Goal: Task Accomplishment & Management: Use online tool/utility

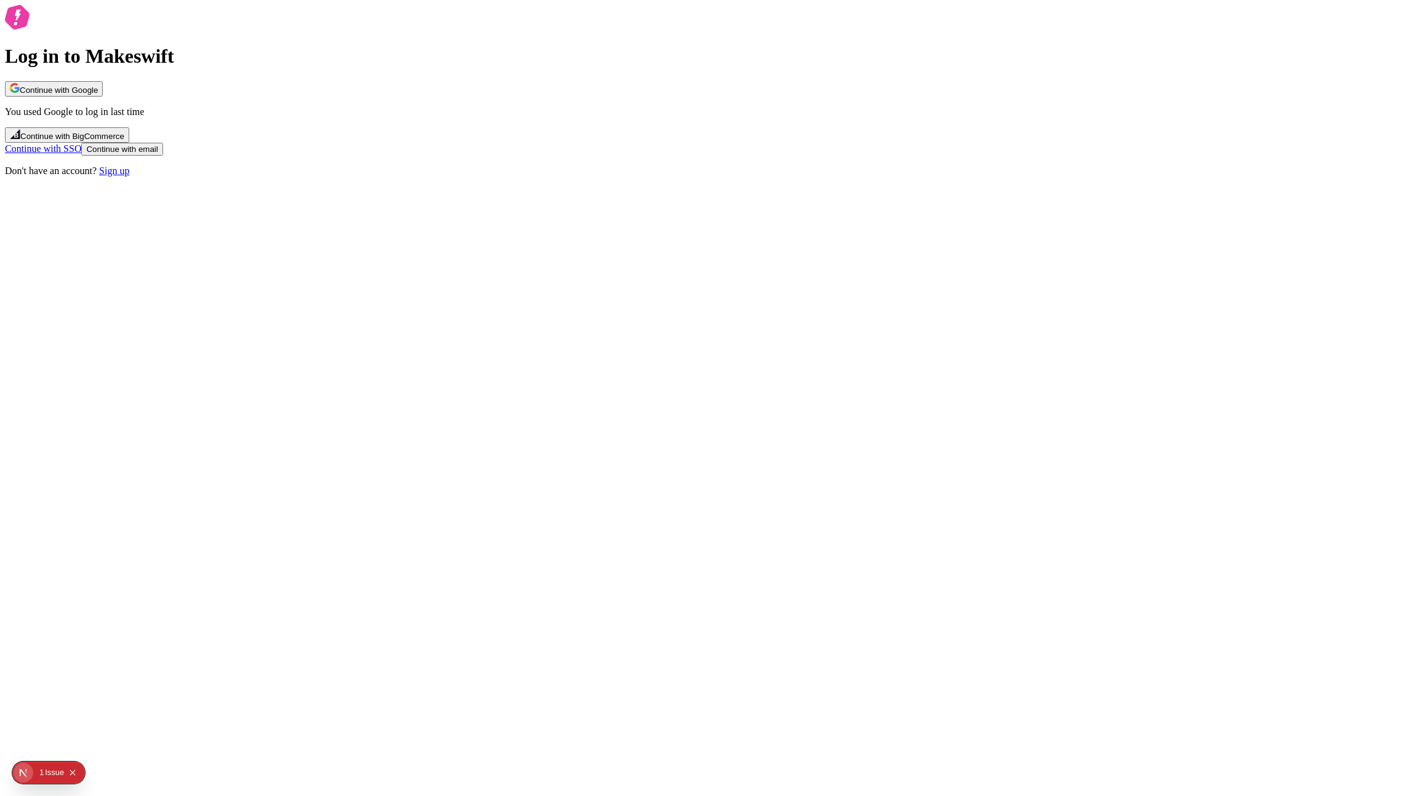
click at [98, 95] on span "Continue with Google" at bounding box center [59, 90] width 78 height 9
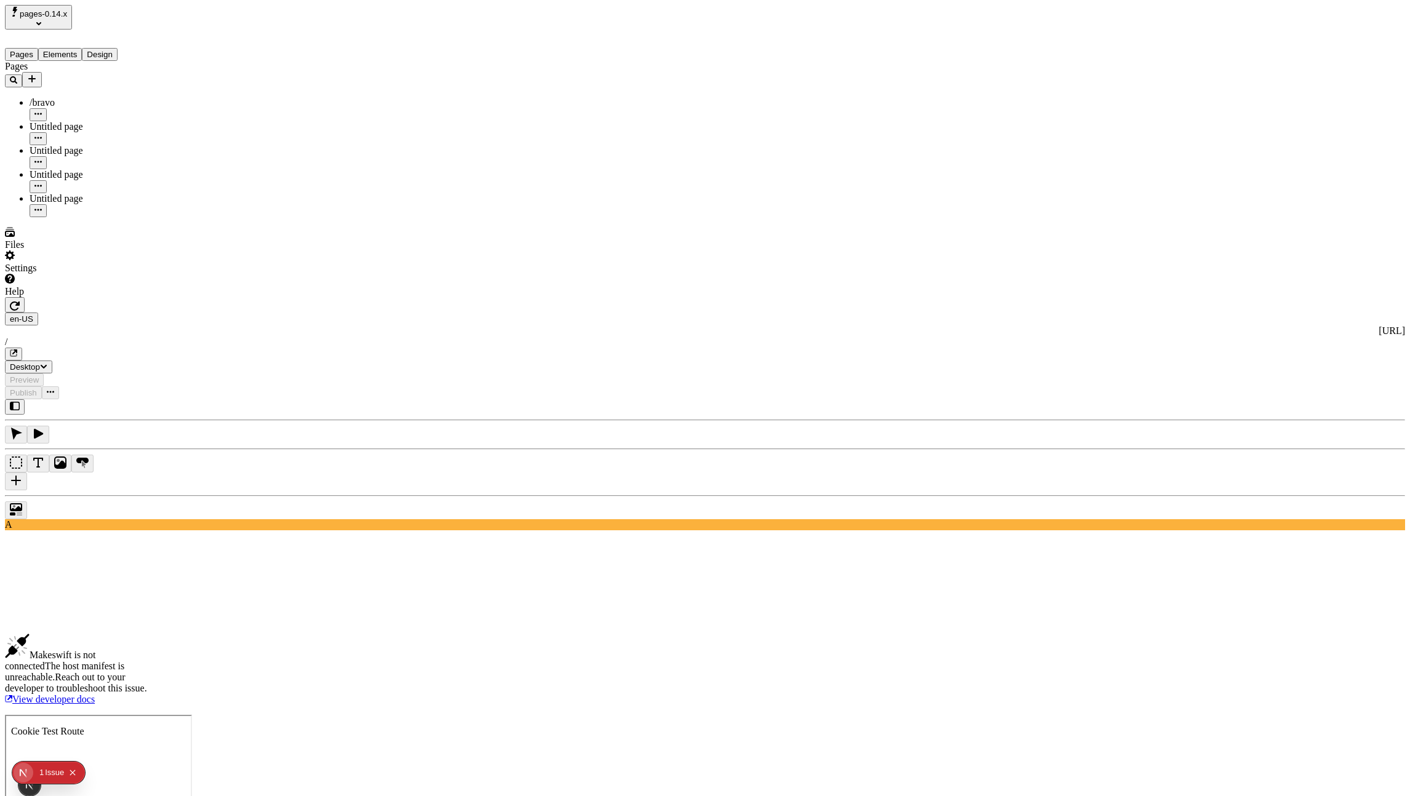
click at [67, 17] on span "pages-0.14.x" at bounding box center [43, 13] width 47 height 9
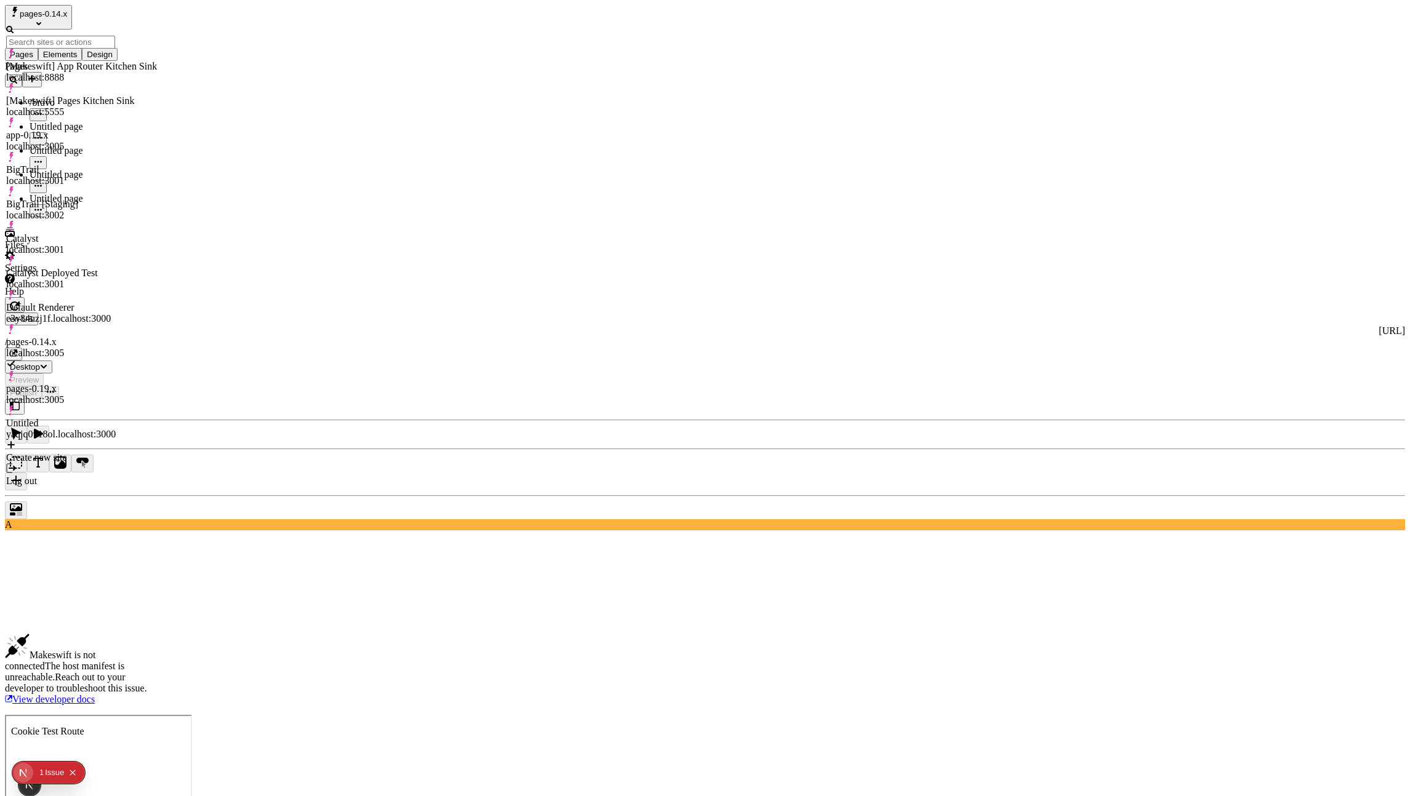
click at [82, 62] on div "[Makeswift] App Router Kitchen Sink" at bounding box center [81, 66] width 151 height 11
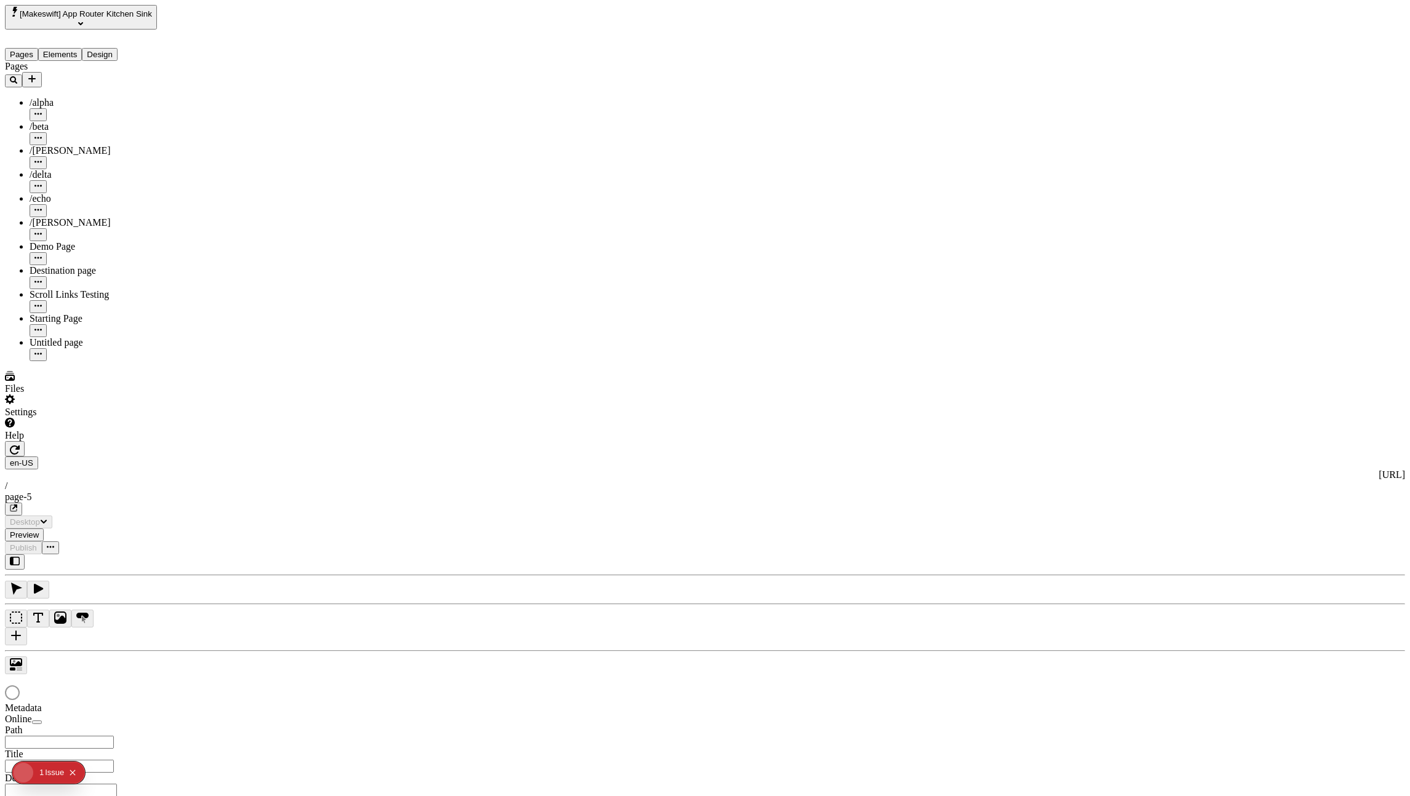
type input "/page-5"
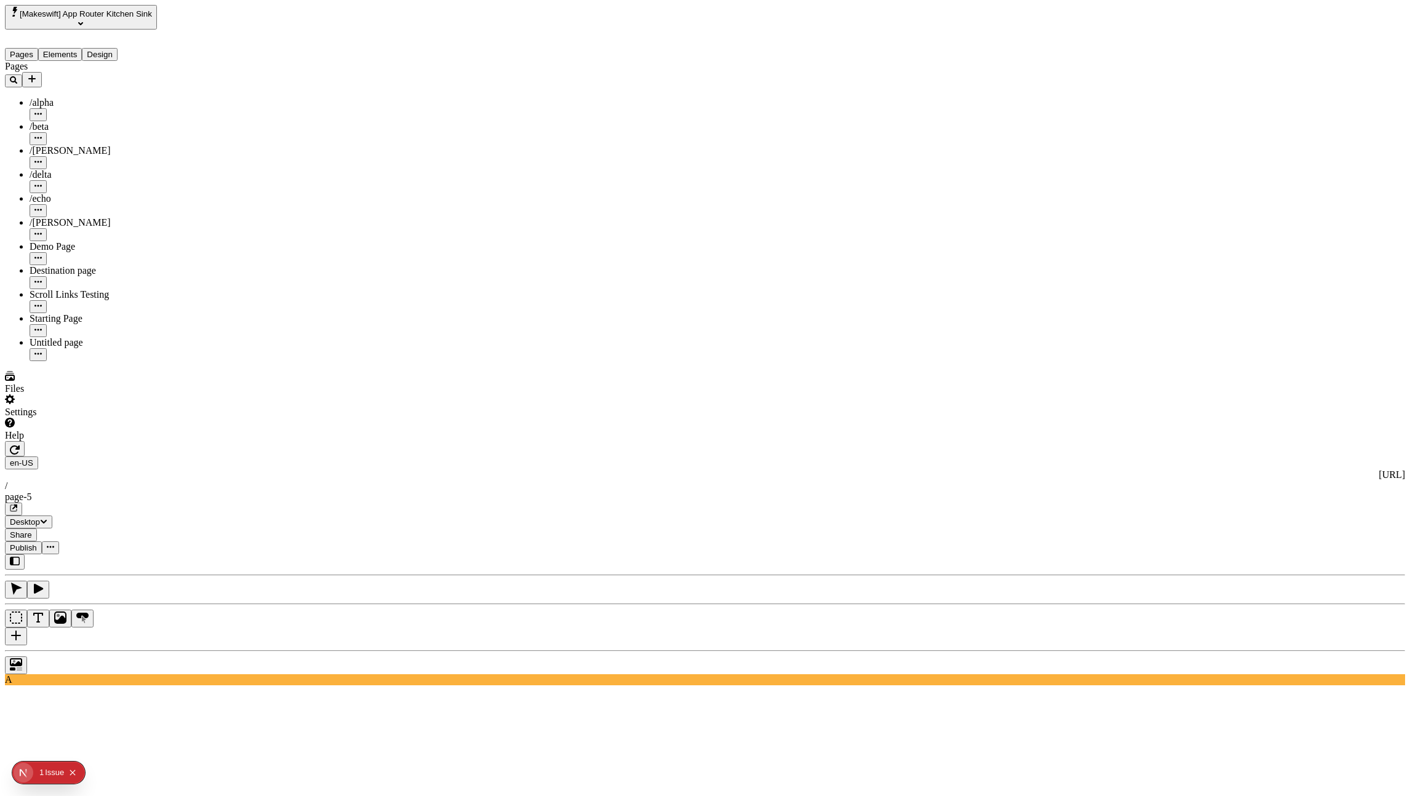
click at [27, 628] on button "button" at bounding box center [16, 637] width 22 height 18
click at [44, 583] on icon "button" at bounding box center [38, 589] width 12 height 12
click at [17, 505] on icon "button" at bounding box center [13, 508] width 7 height 7
click at [25, 441] on button "button" at bounding box center [15, 448] width 20 height 15
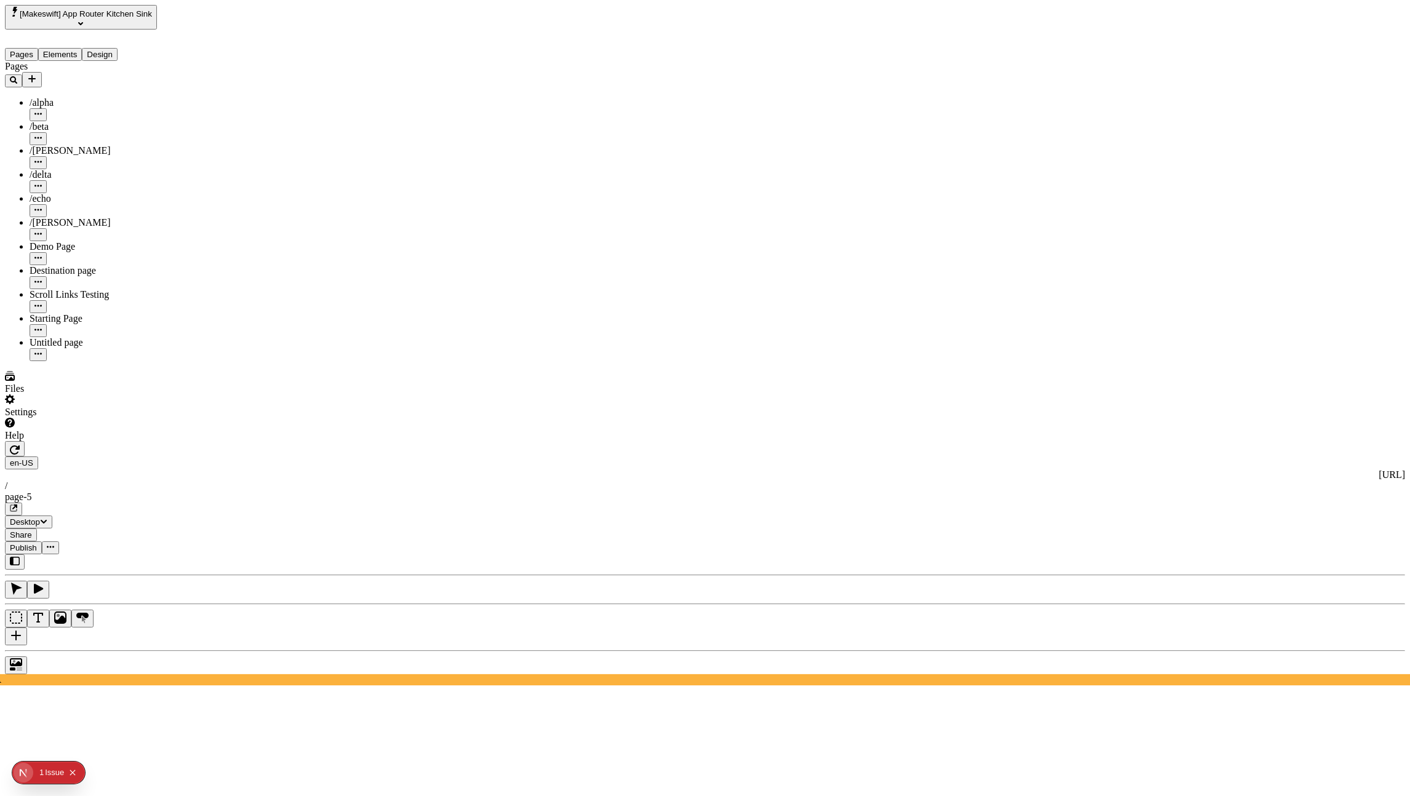
click at [49, 581] on button "button" at bounding box center [38, 590] width 22 height 18
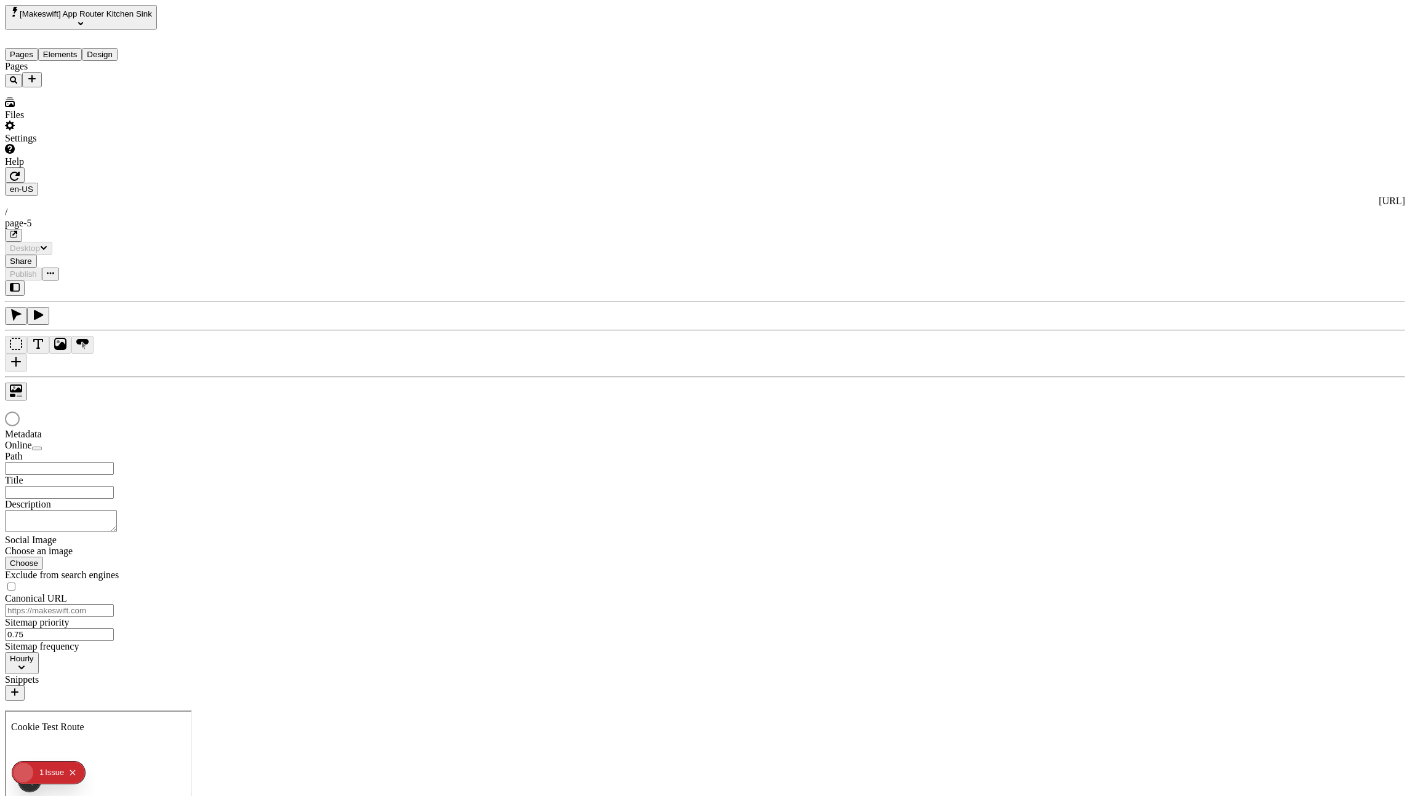
type input "/page-5"
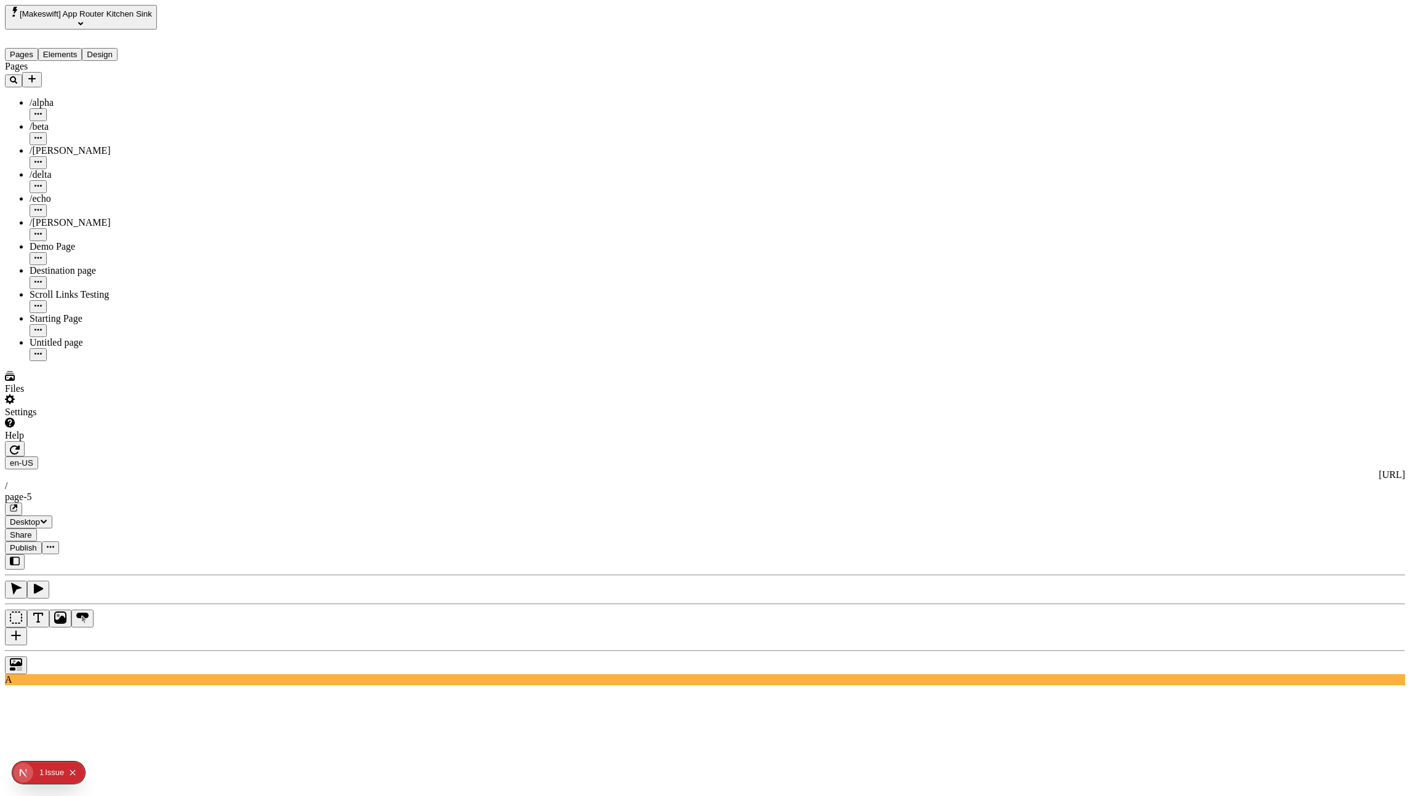
click at [49, 581] on button "button" at bounding box center [38, 590] width 22 height 18
click at [25, 441] on button "button" at bounding box center [15, 448] width 20 height 15
click at [73, 775] on icon "Collapse issues badge" at bounding box center [72, 772] width 7 height 7
click at [198, 554] on div "A" at bounding box center [705, 619] width 1400 height 131
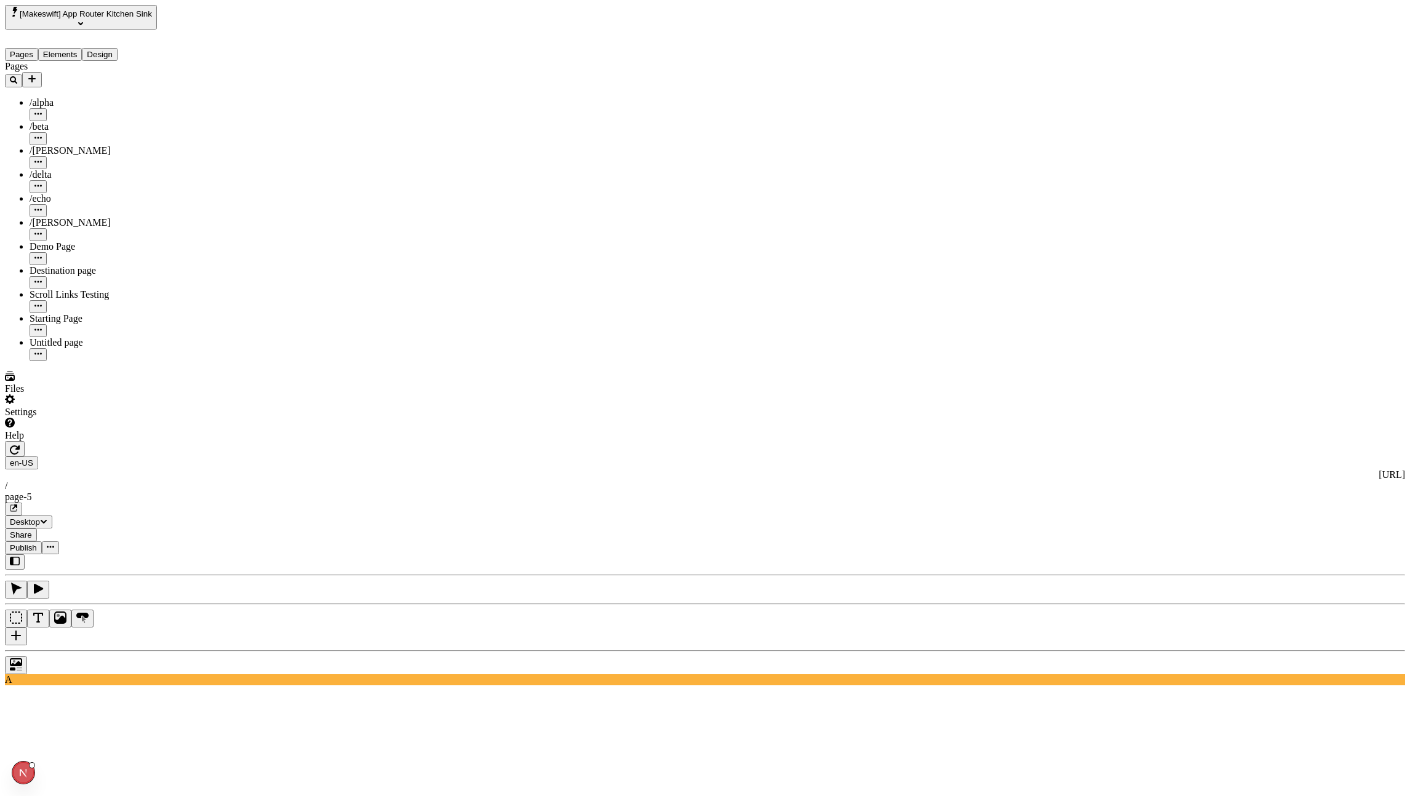
click at [44, 583] on icon "button" at bounding box center [38, 589] width 12 height 12
click at [25, 441] on button "button" at bounding box center [15, 448] width 20 height 15
click at [44, 583] on icon "button" at bounding box center [38, 589] width 12 height 12
click at [20, 445] on icon "button" at bounding box center [15, 450] width 10 height 10
click at [43, 584] on icon "button" at bounding box center [38, 589] width 9 height 10
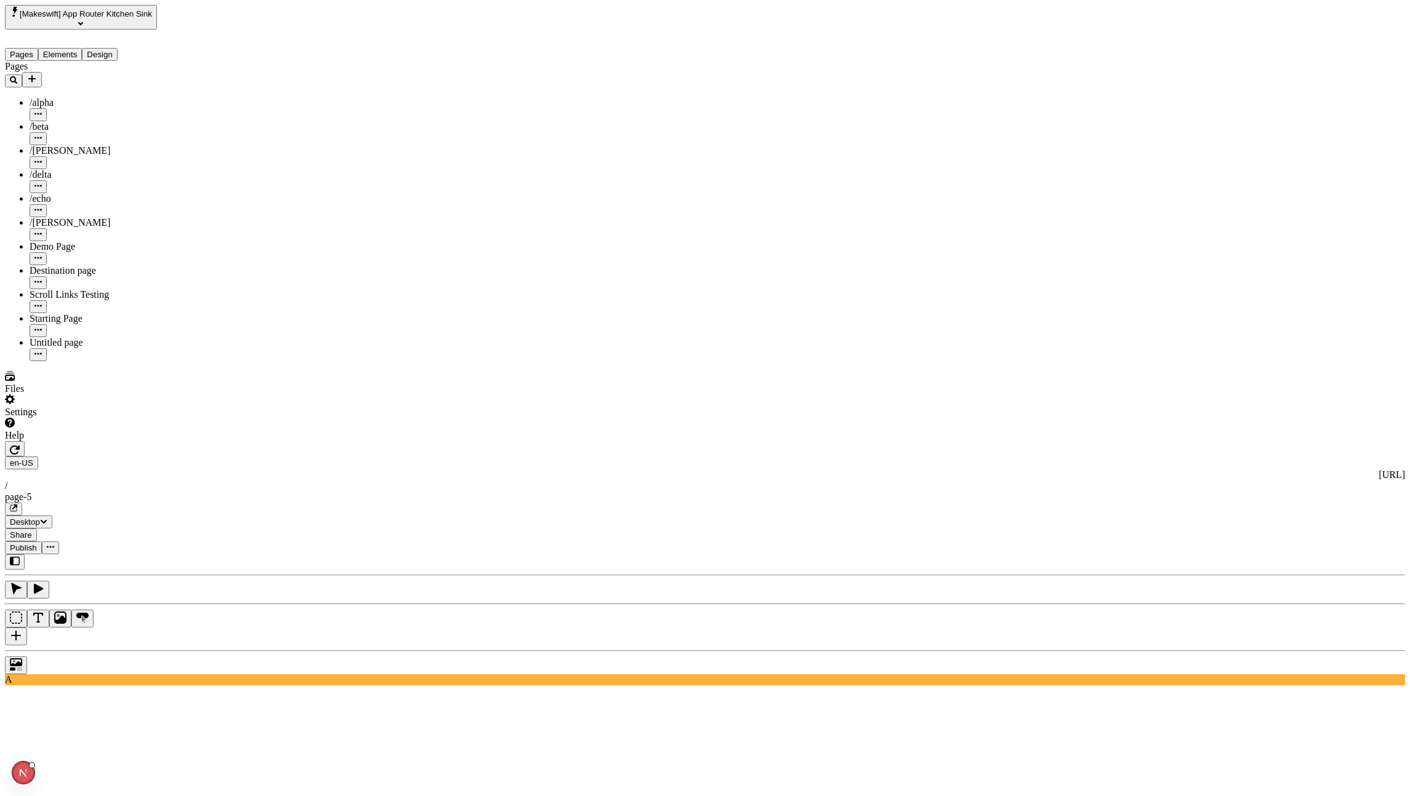
click at [25, 441] on button "button" at bounding box center [15, 448] width 20 height 15
click at [20, 445] on icon "button" at bounding box center [15, 450] width 10 height 10
drag, startPoint x: 212, startPoint y: 9, endPoint x: 228, endPoint y: 42, distance: 36.6
click at [25, 441] on button "button" at bounding box center [15, 448] width 20 height 15
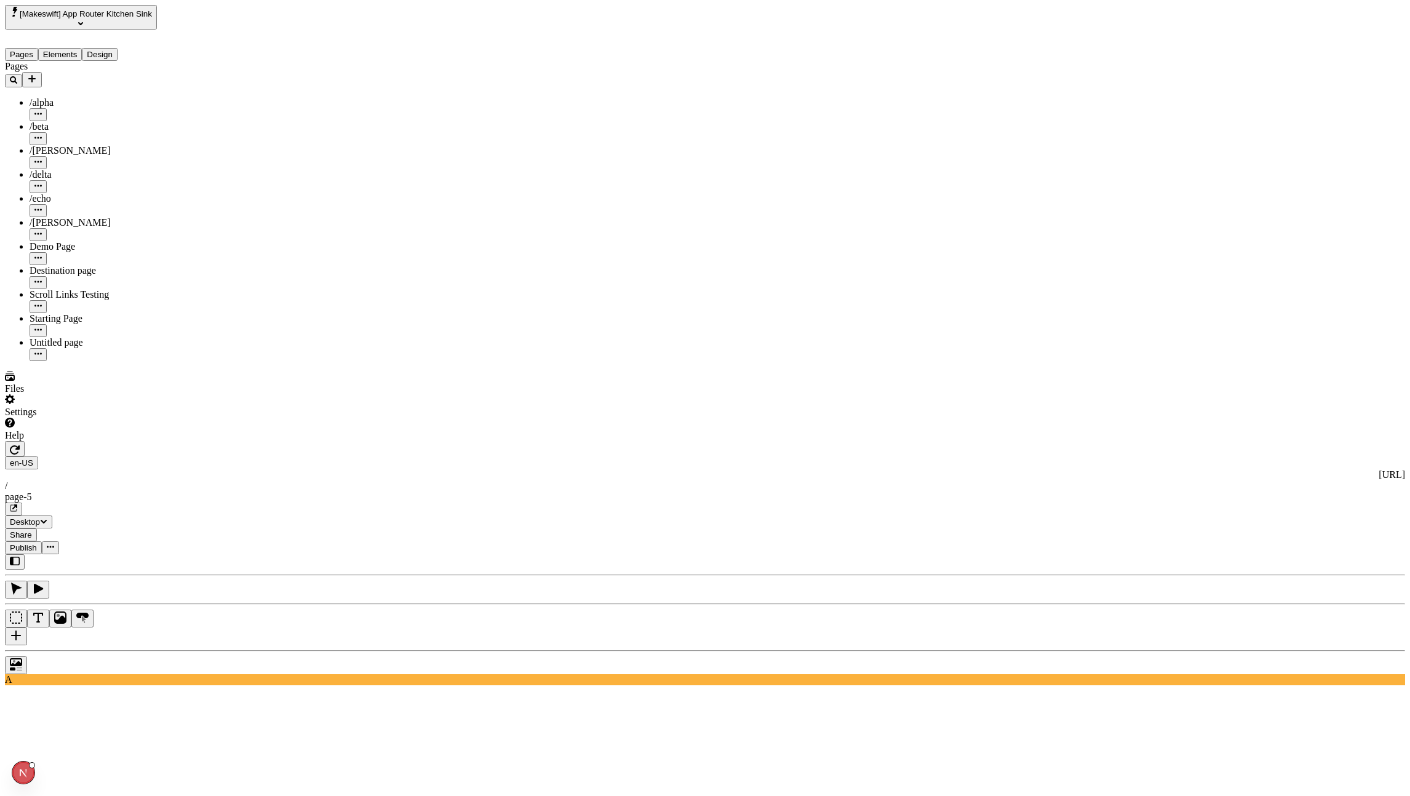
click at [43, 584] on icon "button" at bounding box center [38, 589] width 9 height 10
click at [22, 583] on icon "button" at bounding box center [16, 589] width 11 height 12
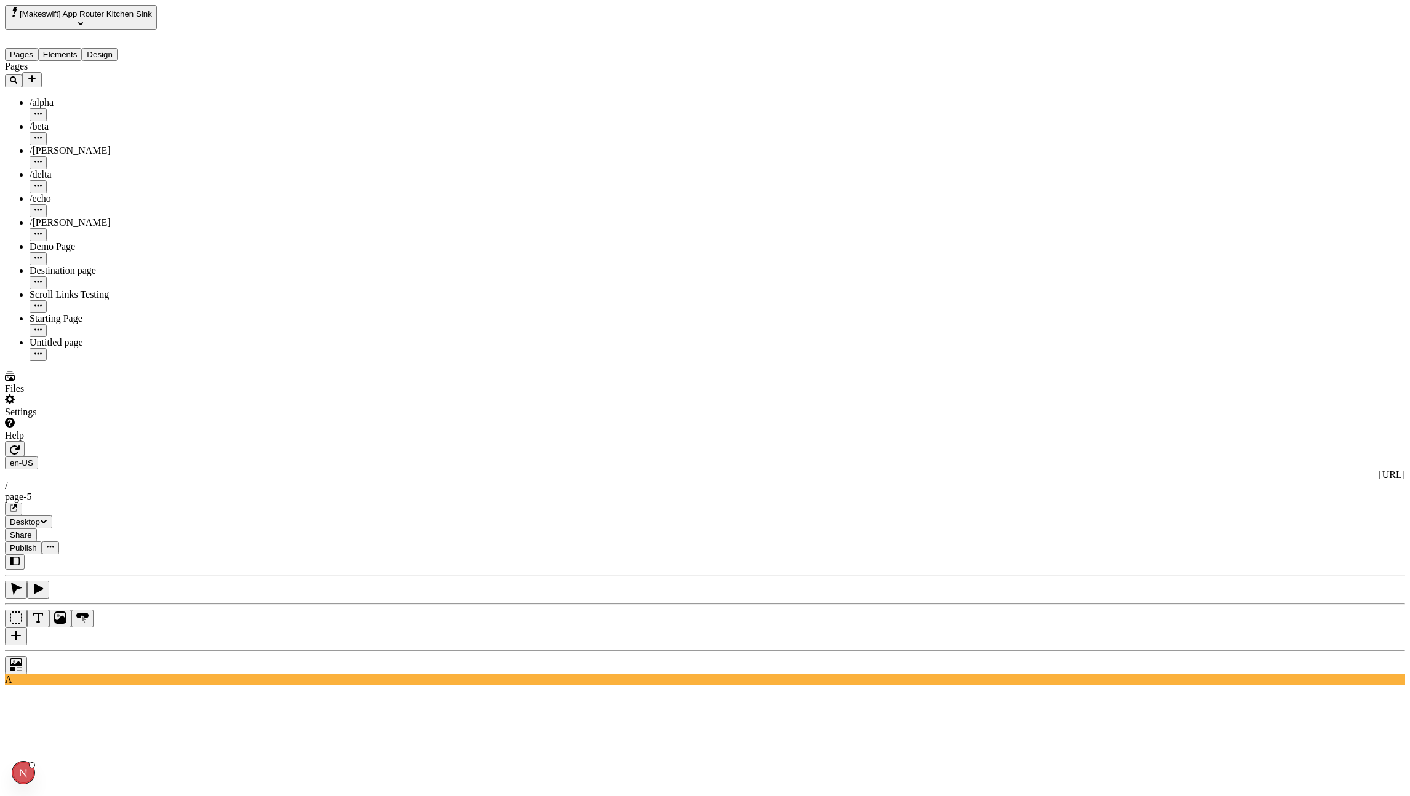
checkbox input "true"
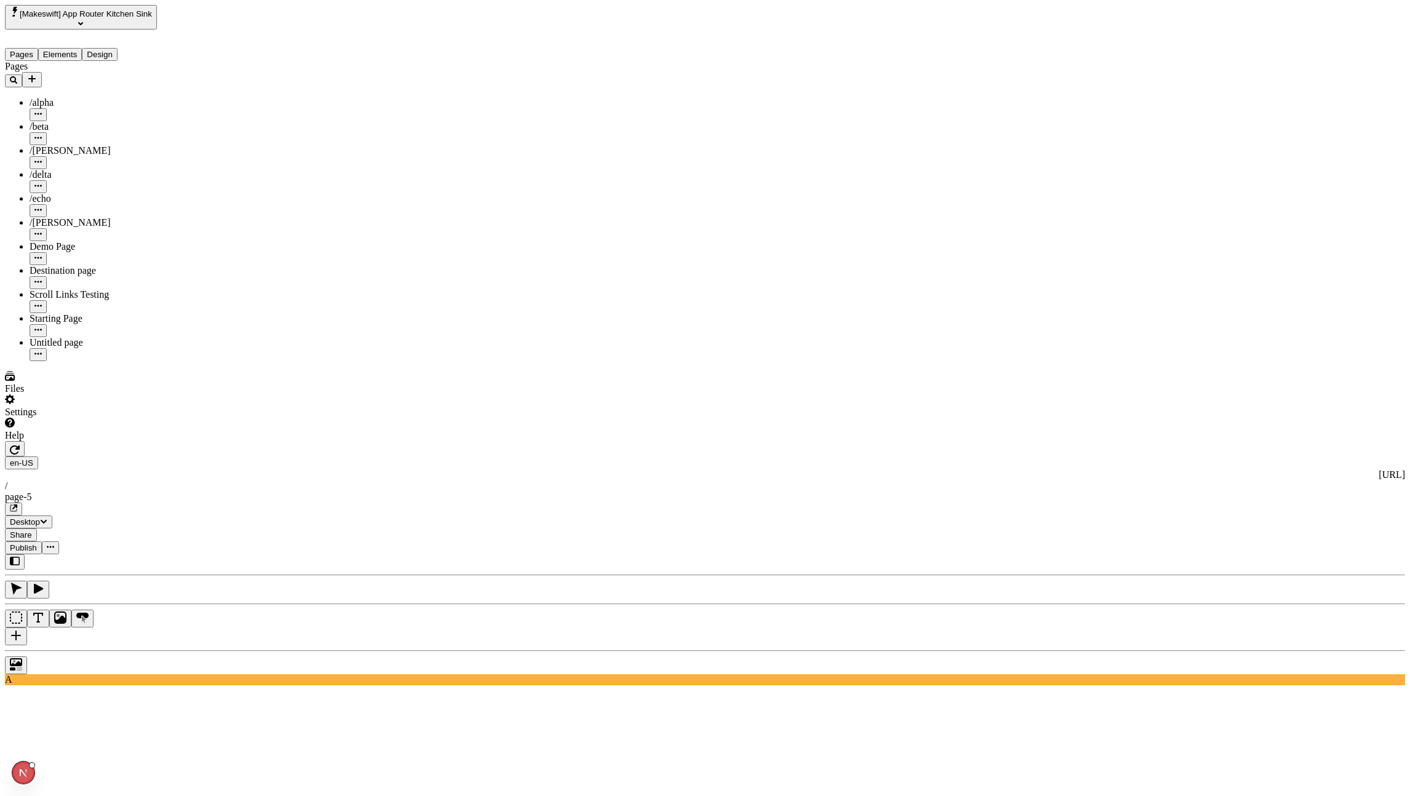
type input "1"
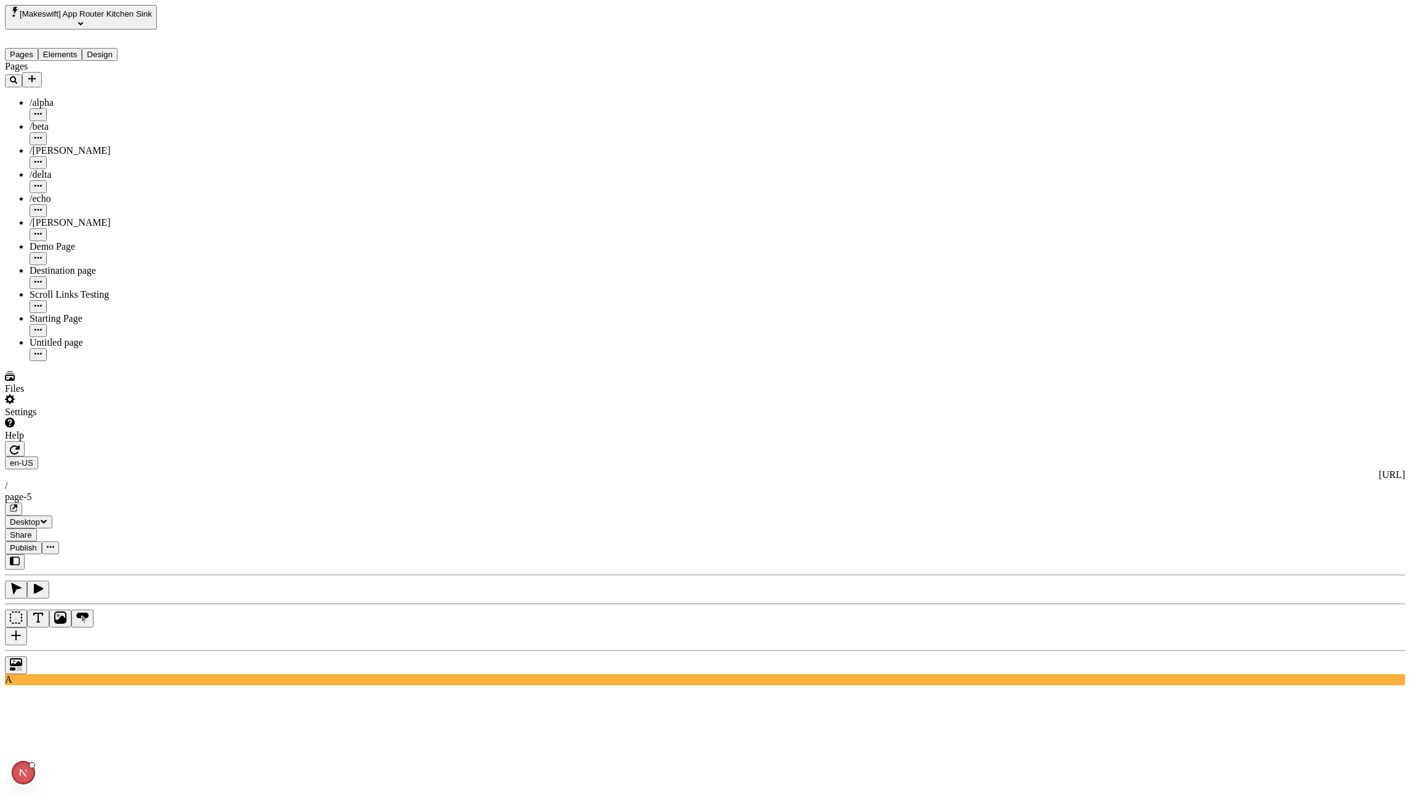
click at [44, 583] on icon "button" at bounding box center [38, 589] width 12 height 12
click at [22, 503] on button "button" at bounding box center [13, 509] width 17 height 13
click at [49, 581] on button "button" at bounding box center [38, 590] width 22 height 18
click at [22, 503] on button "button" at bounding box center [13, 509] width 17 height 13
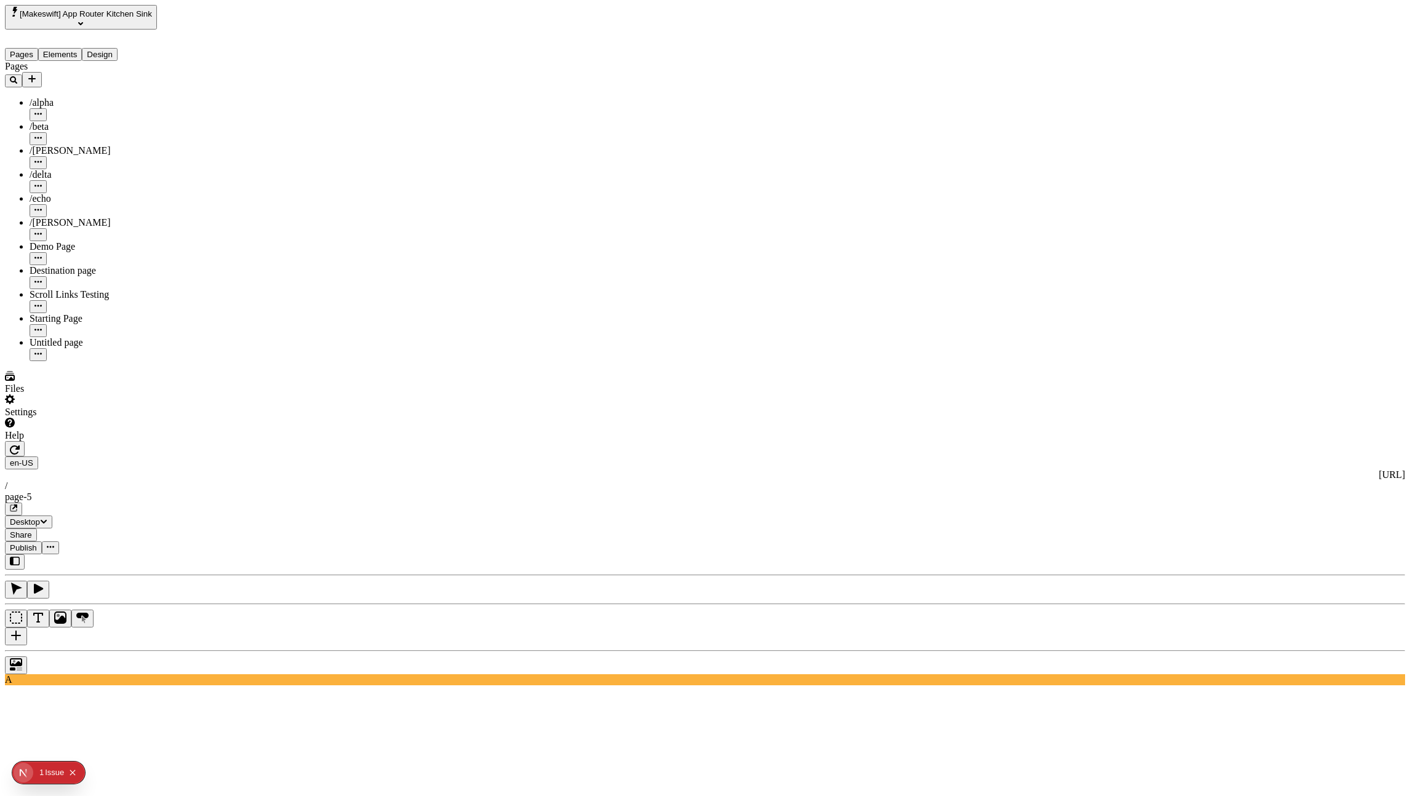
click at [20, 445] on icon "button" at bounding box center [15, 450] width 10 height 10
click at [20, 446] on icon "button" at bounding box center [15, 450] width 10 height 9
click at [49, 581] on button "button" at bounding box center [38, 590] width 22 height 18
click at [20, 446] on icon "button" at bounding box center [15, 450] width 10 height 9
click at [44, 583] on icon "button" at bounding box center [38, 589] width 12 height 12
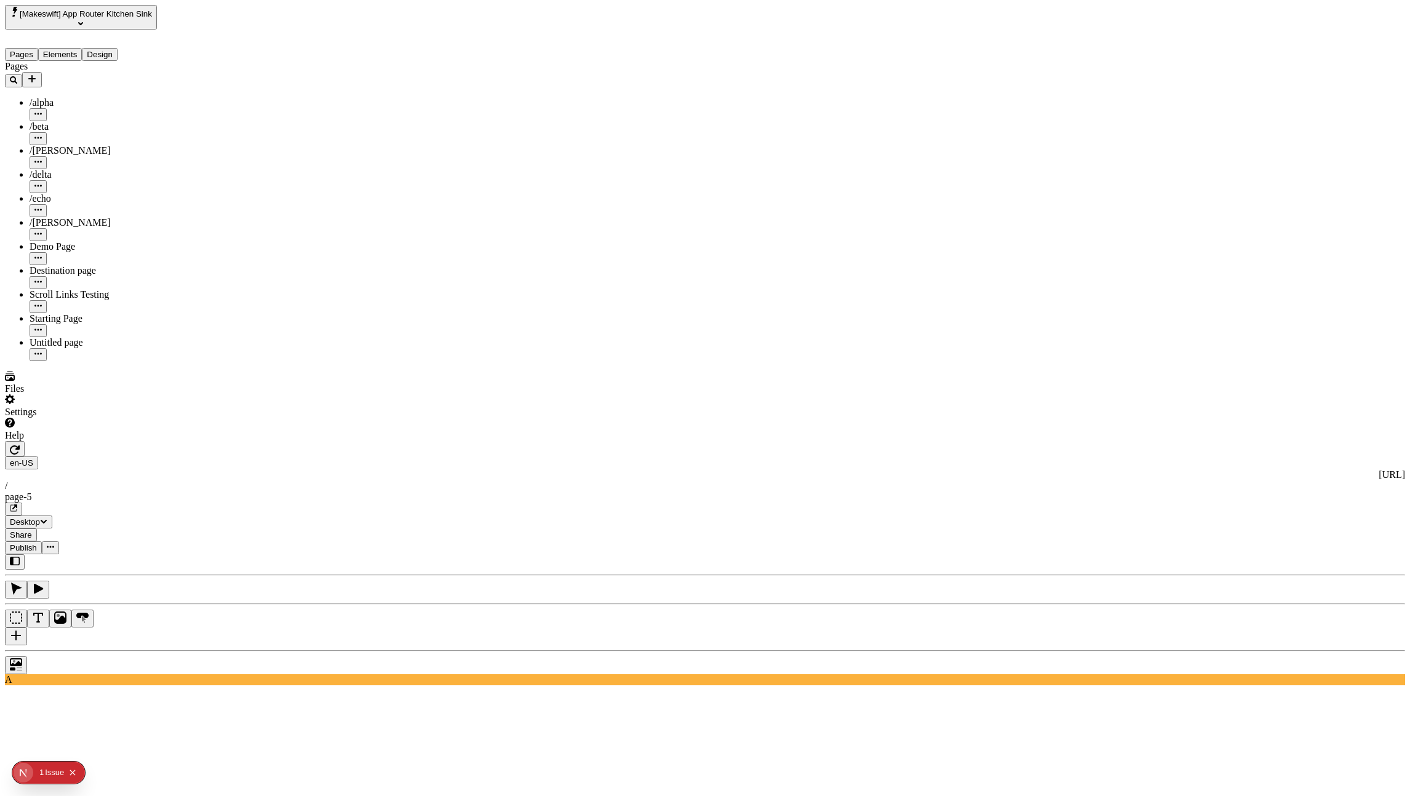
click at [25, 441] on button "button" at bounding box center [15, 448] width 20 height 15
click at [43, 584] on icon "button" at bounding box center [38, 589] width 9 height 10
click at [201, 441] on div "en-US http://localhost:8888 / page-5 Desktop Share Publish" at bounding box center [705, 497] width 1400 height 113
click at [25, 441] on button "button" at bounding box center [15, 448] width 20 height 15
click at [43, 584] on icon "button" at bounding box center [38, 589] width 9 height 10
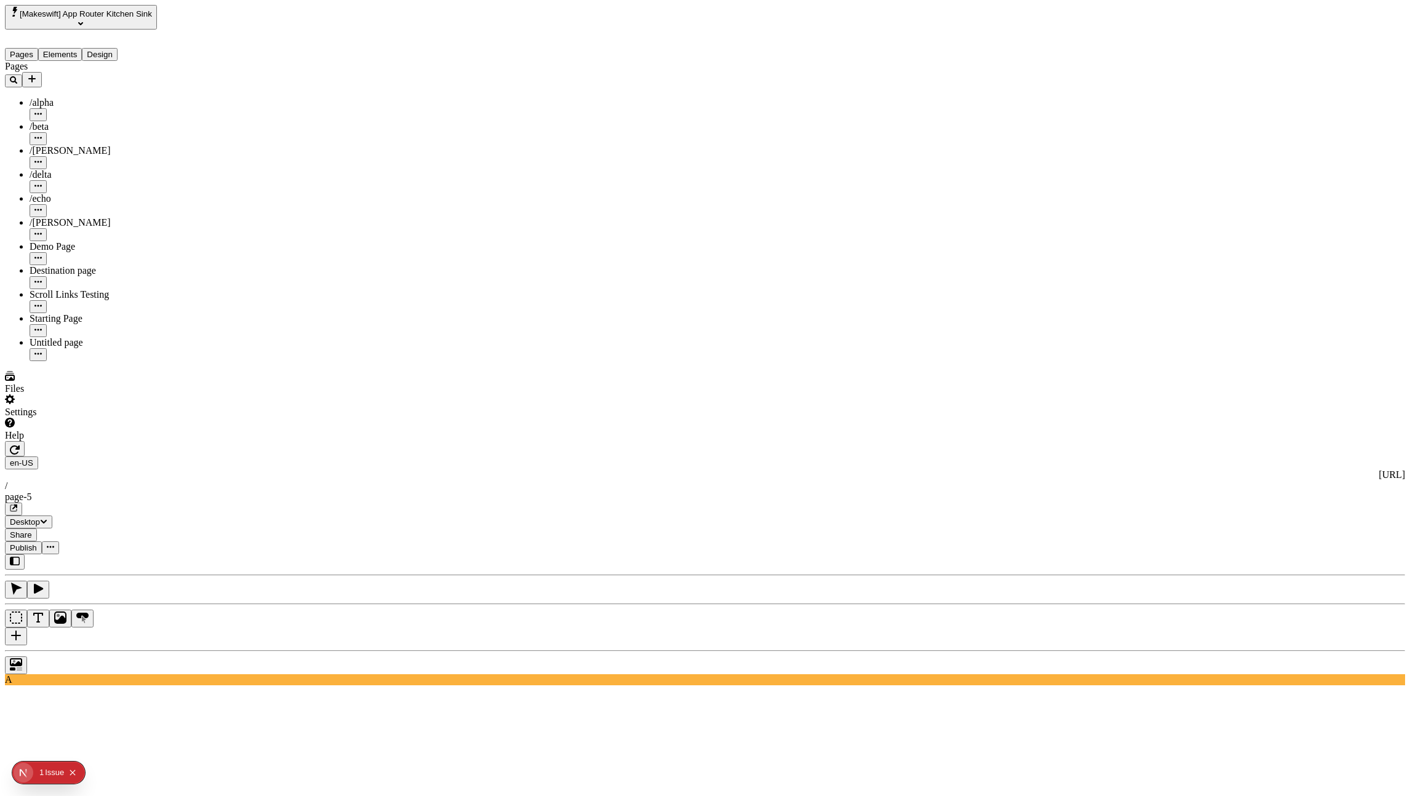
click at [22, 583] on icon "button" at bounding box center [16, 589] width 12 height 12
click at [49, 581] on button "button" at bounding box center [38, 590] width 22 height 18
click at [20, 446] on icon "button" at bounding box center [15, 450] width 10 height 9
click at [44, 583] on icon "button" at bounding box center [38, 589] width 12 height 12
click at [158, 54] on div "Pages Elements Design" at bounding box center [90, 45] width 170 height 31
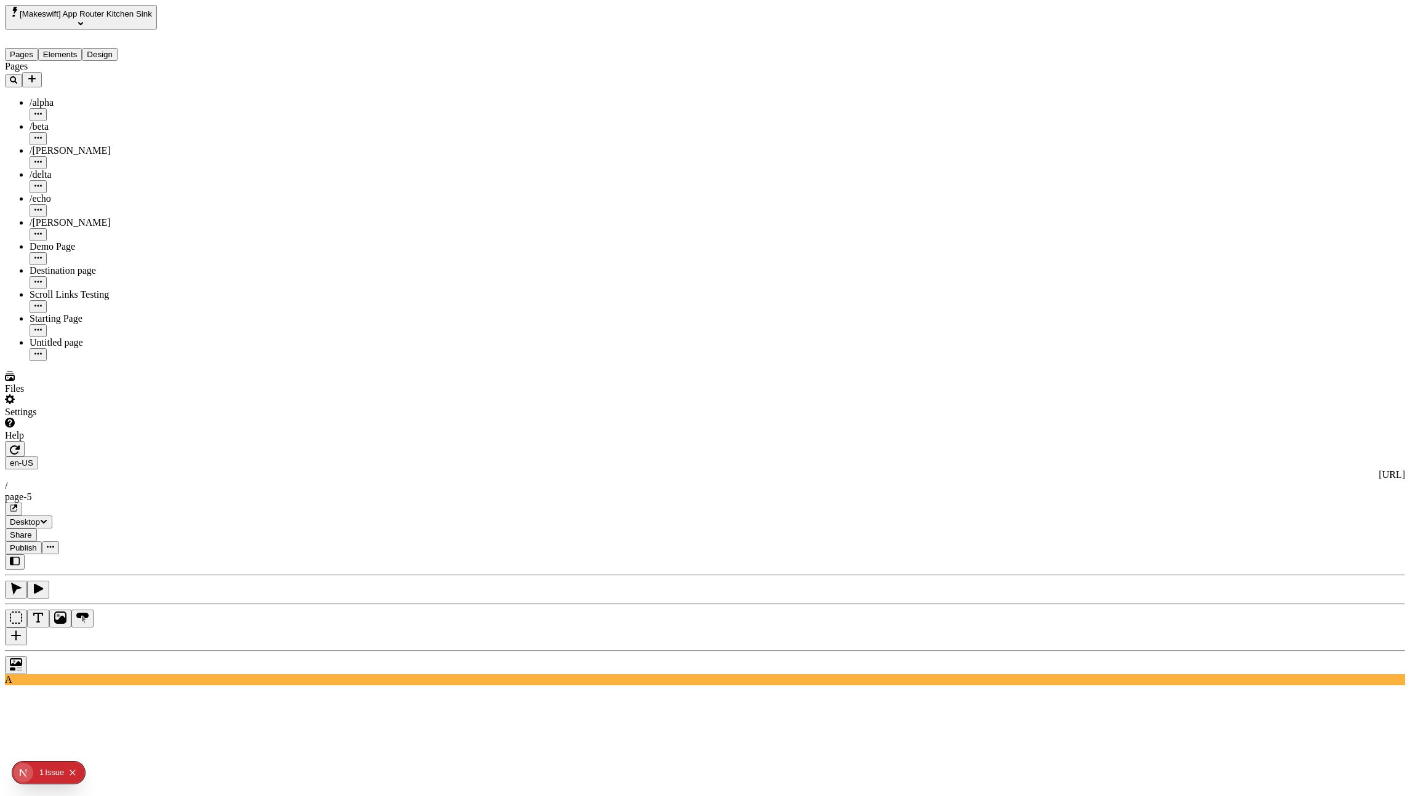
click at [27, 581] on button "button" at bounding box center [16, 590] width 22 height 18
click at [49, 581] on button "button" at bounding box center [38, 590] width 22 height 18
click at [25, 441] on button "button" at bounding box center [15, 448] width 20 height 15
click at [44, 583] on icon "button" at bounding box center [38, 589] width 12 height 12
click at [22, 583] on icon "button" at bounding box center [16, 589] width 11 height 12
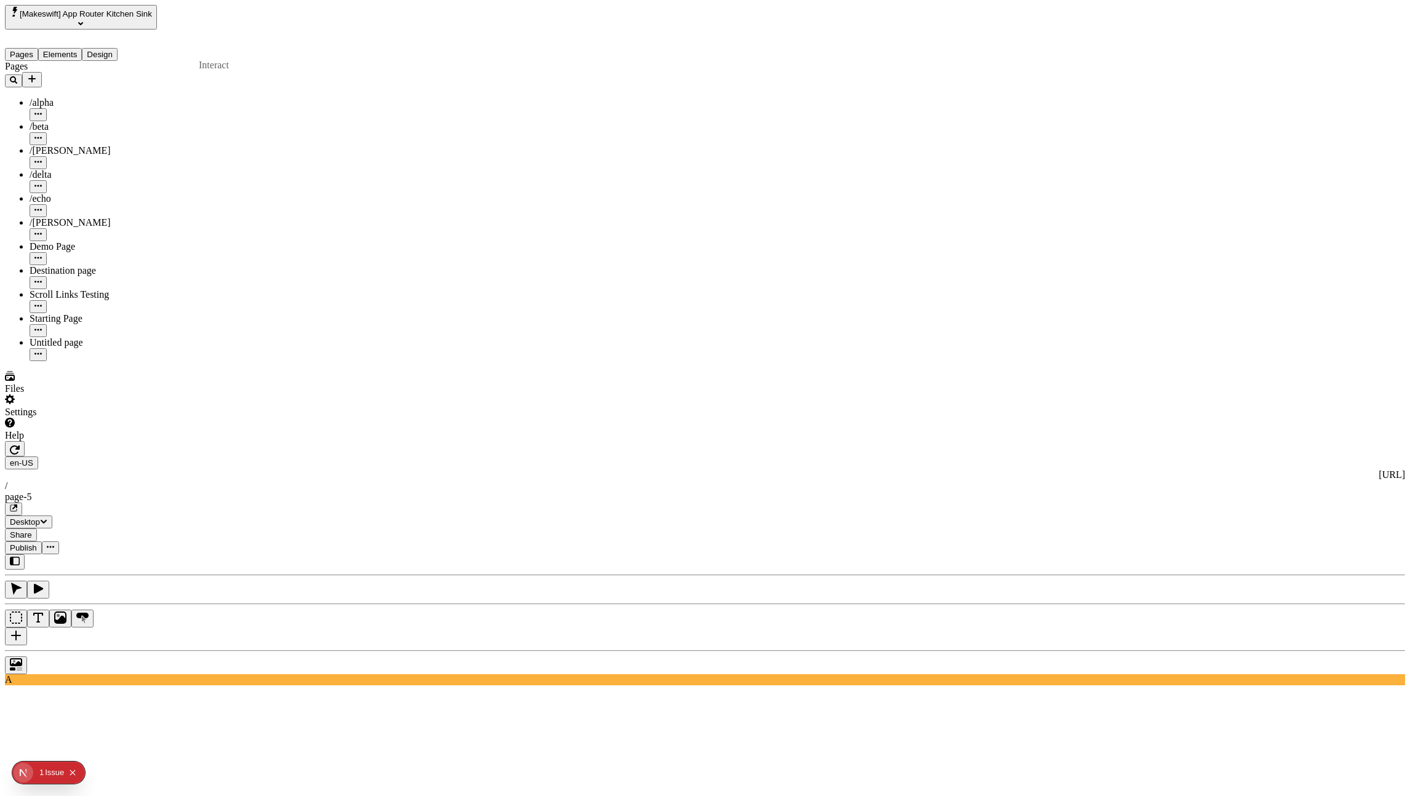
click at [44, 583] on icon "button" at bounding box center [38, 589] width 12 height 12
click at [27, 581] on button "button" at bounding box center [16, 590] width 22 height 18
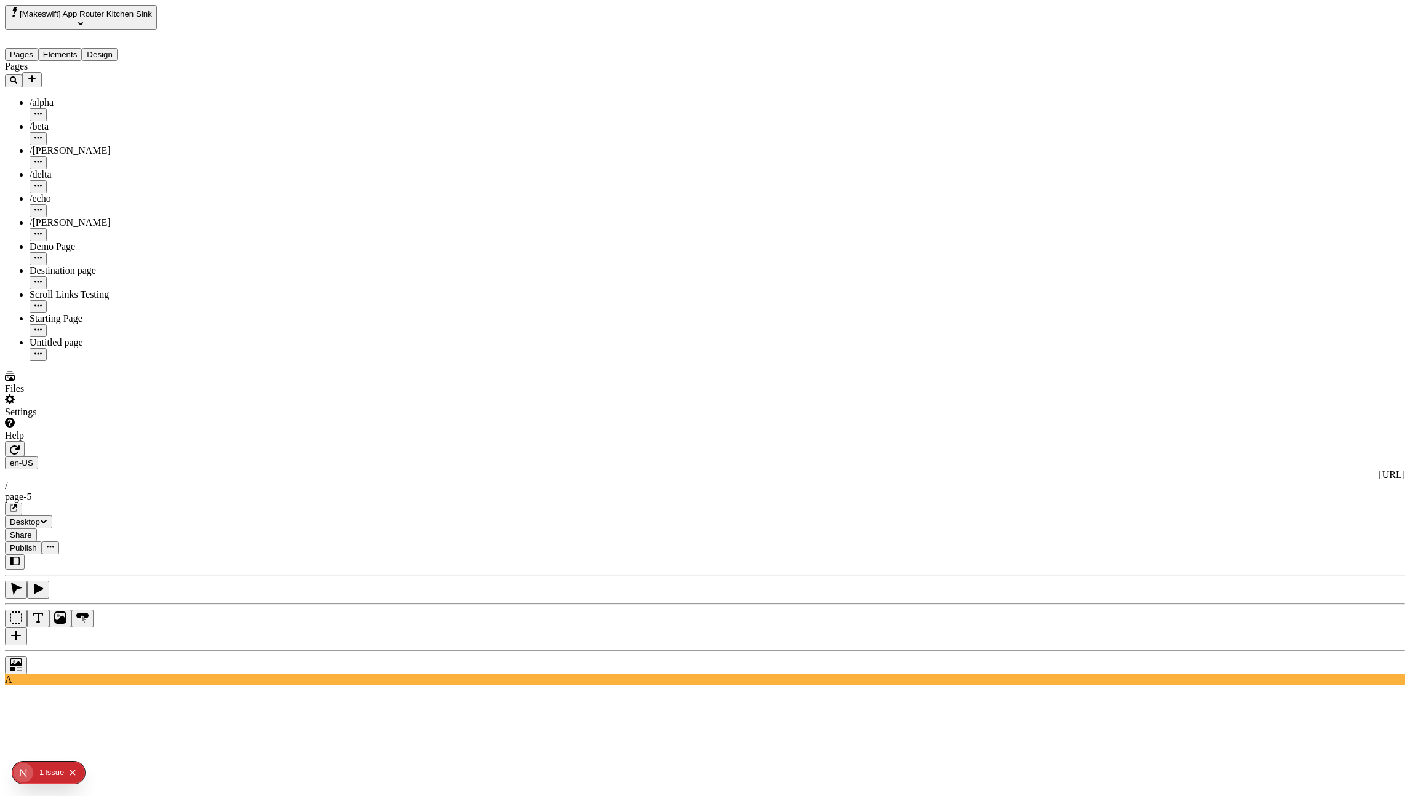
checkbox input "true"
click at [17, 505] on icon "button" at bounding box center [13, 508] width 7 height 7
